Goal: Information Seeking & Learning: Learn about a topic

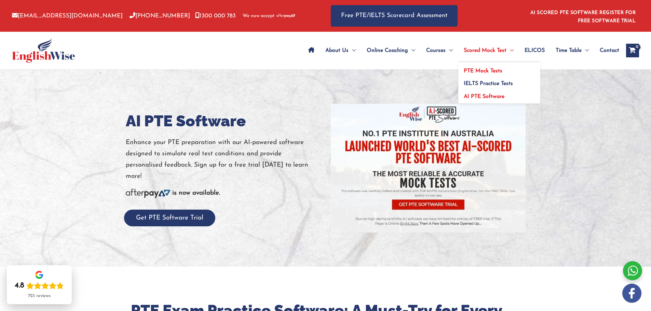
click at [475, 70] on span "PTE Mock Tests" at bounding box center [483, 70] width 39 height 5
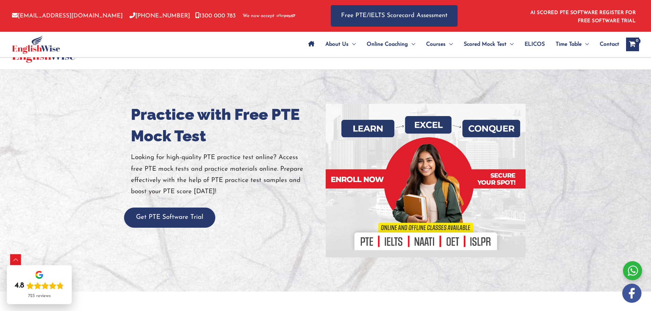
scroll to position [239, 0]
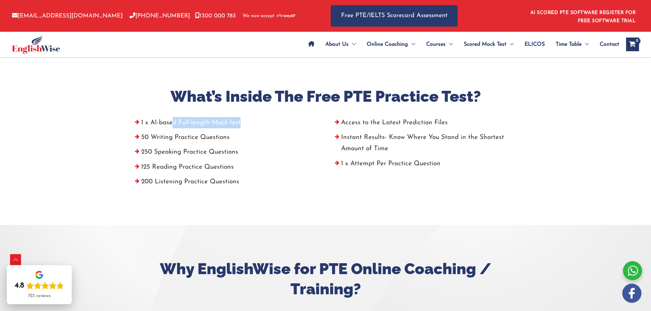
drag, startPoint x: 173, startPoint y: 121, endPoint x: 241, endPoint y: 120, distance: 68.4
click at [241, 120] on li "1 x AI-based Full-length Mock test" at bounding box center [226, 124] width 190 height 15
drag, startPoint x: 178, startPoint y: 139, endPoint x: 239, endPoint y: 138, distance: 60.2
click at [239, 138] on li "50 Writing Practice Questions" at bounding box center [226, 139] width 190 height 15
drag, startPoint x: 184, startPoint y: 152, endPoint x: 239, endPoint y: 155, distance: 54.7
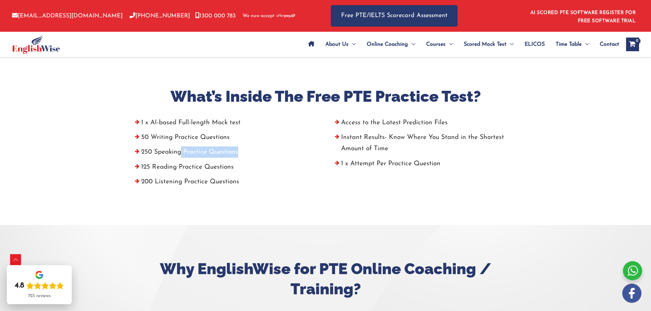
click at [243, 151] on li "250 Speaking Practice Questions" at bounding box center [226, 154] width 190 height 15
drag, startPoint x: 169, startPoint y: 165, endPoint x: 158, endPoint y: 185, distance: 22.7
click at [215, 164] on li "125 Reading Practice Questions" at bounding box center [226, 169] width 190 height 15
drag, startPoint x: 154, startPoint y: 186, endPoint x: 225, endPoint y: 188, distance: 70.8
click at [225, 189] on li "200 Listening Practice Questions" at bounding box center [226, 183] width 190 height 15
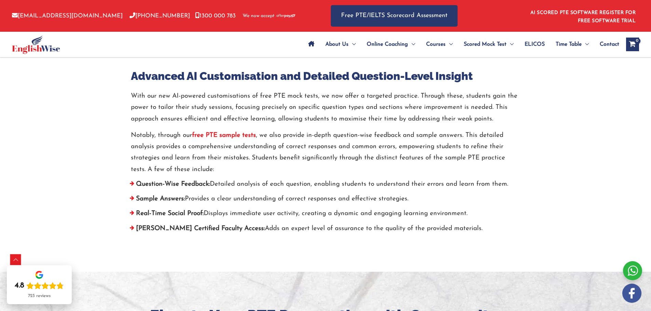
scroll to position [2529, 0]
